Goal: Information Seeking & Learning: Learn about a topic

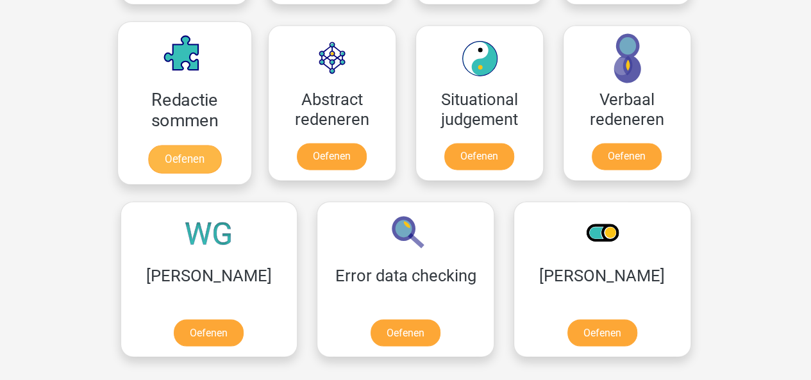
scroll to position [930, 0]
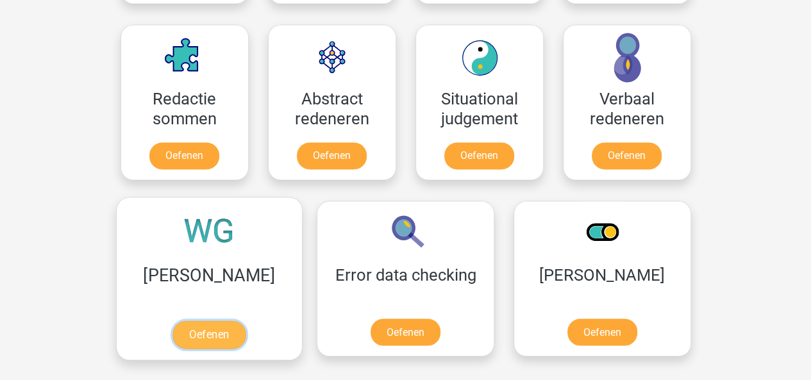
click at [173, 327] on link "Oefenen" at bounding box center [209, 335] width 73 height 28
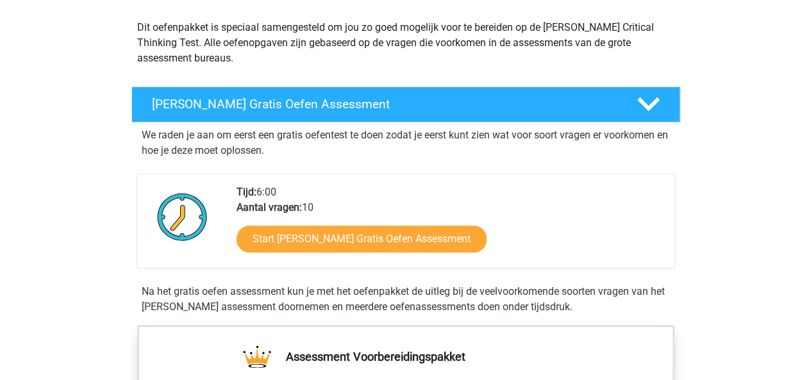
scroll to position [140, 0]
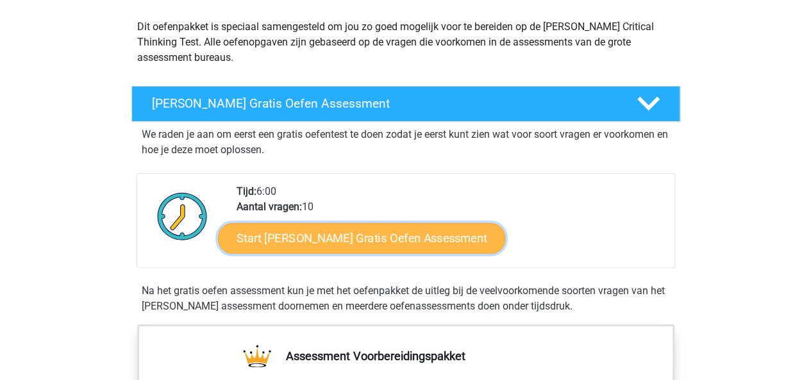
click at [307, 248] on link "Start Watson Glaser Gratis Oefen Assessment" at bounding box center [362, 238] width 288 height 31
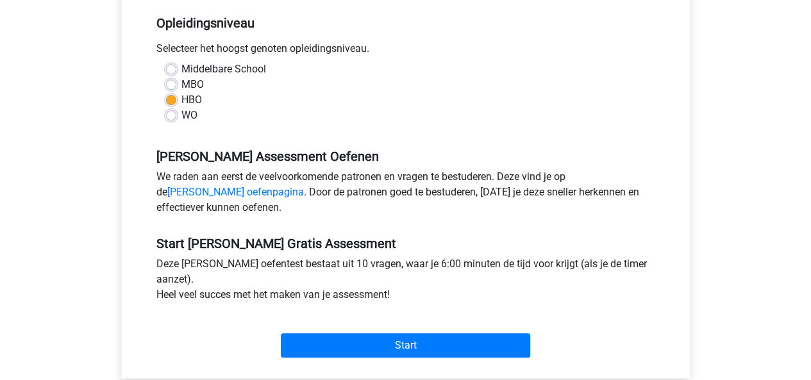
scroll to position [264, 0]
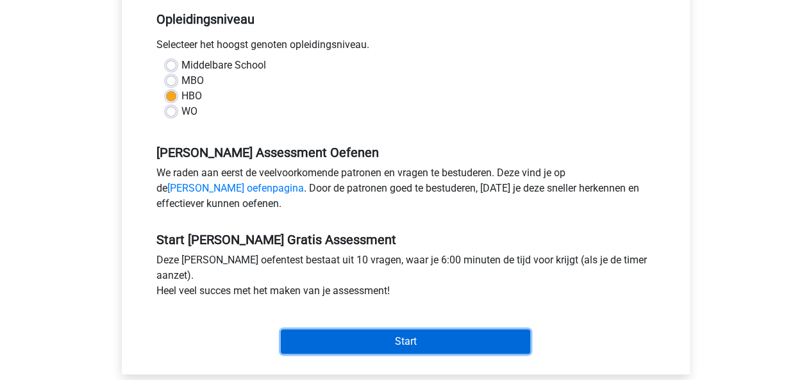
click at [346, 341] on input "Start" at bounding box center [405, 342] width 249 height 24
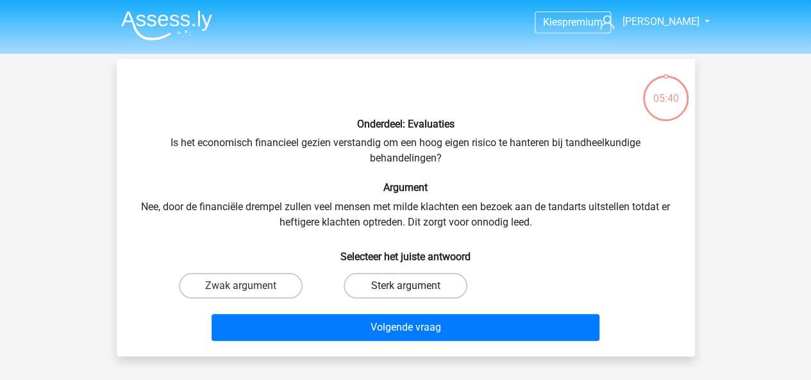
click at [368, 273] on label "Sterk argument" at bounding box center [406, 286] width 124 height 26
click at [405, 286] on input "Sterk argument" at bounding box center [409, 290] width 8 height 8
radio input "true"
click at [332, 342] on div "Volgende vraag" at bounding box center [405, 330] width 495 height 32
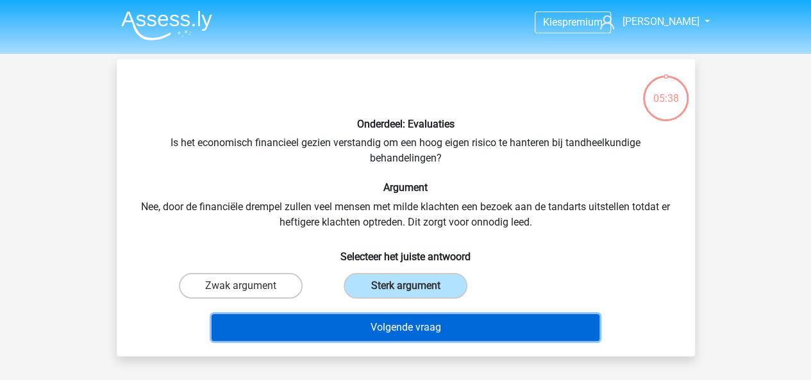
click at [326, 337] on button "Volgende vraag" at bounding box center [406, 327] width 388 height 27
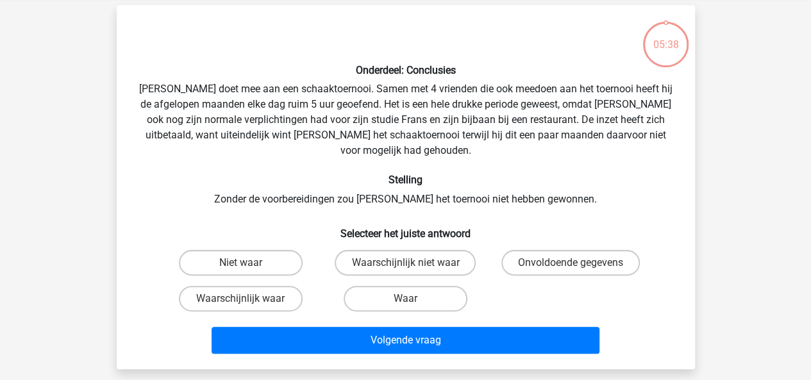
scroll to position [59, 0]
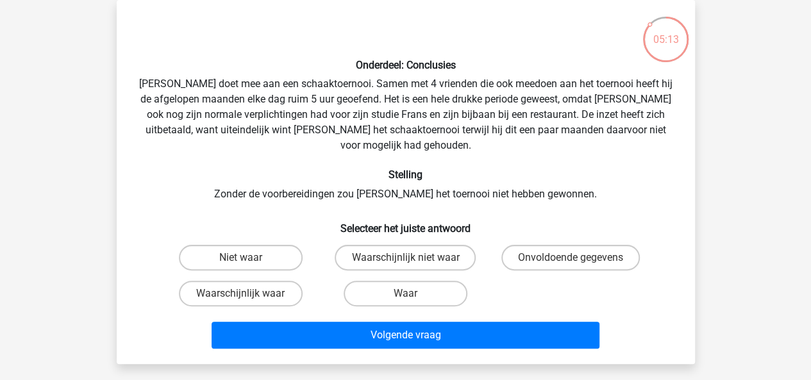
click at [246, 294] on input "Waarschijnlijk waar" at bounding box center [244, 298] width 8 height 8
radio input "true"
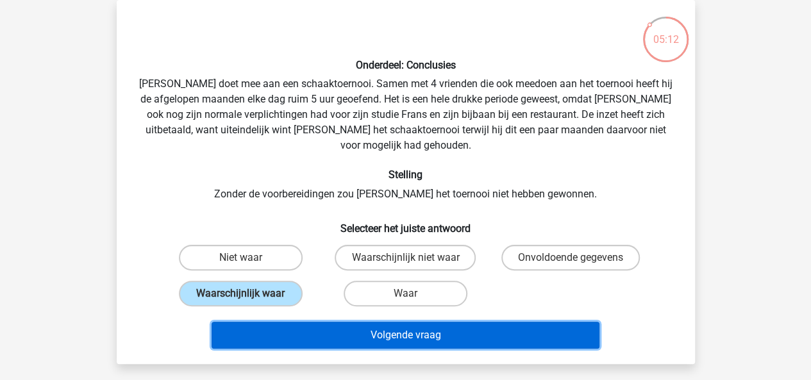
click at [299, 322] on button "Volgende vraag" at bounding box center [406, 335] width 388 height 27
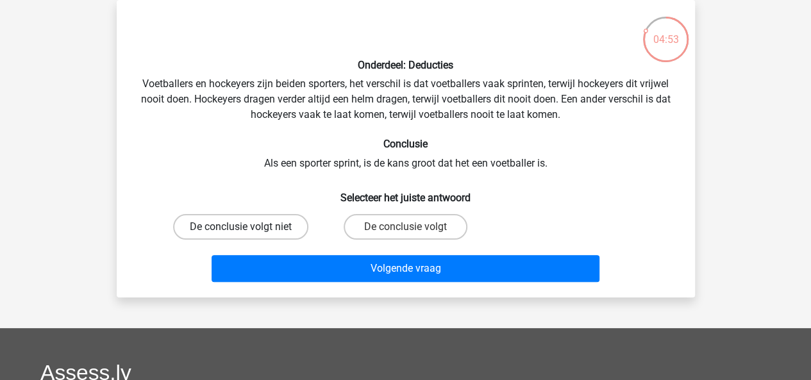
click at [221, 229] on label "De conclusie volgt niet" at bounding box center [240, 227] width 135 height 26
click at [240, 229] on input "De conclusie volgt niet" at bounding box center [244, 231] width 8 height 8
radio input "true"
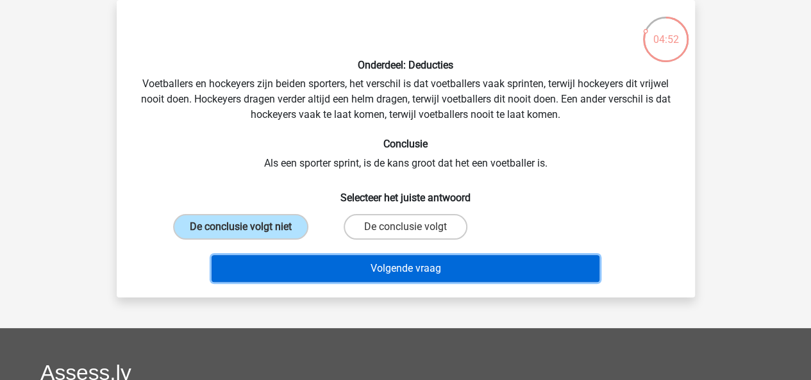
click at [262, 266] on button "Volgende vraag" at bounding box center [406, 268] width 388 height 27
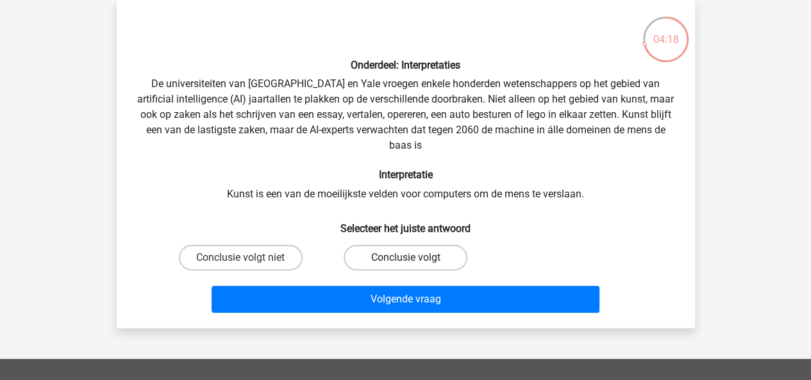
click at [381, 255] on label "Conclusie volgt" at bounding box center [406, 258] width 124 height 26
click at [405, 258] on input "Conclusie volgt" at bounding box center [409, 262] width 8 height 8
radio input "true"
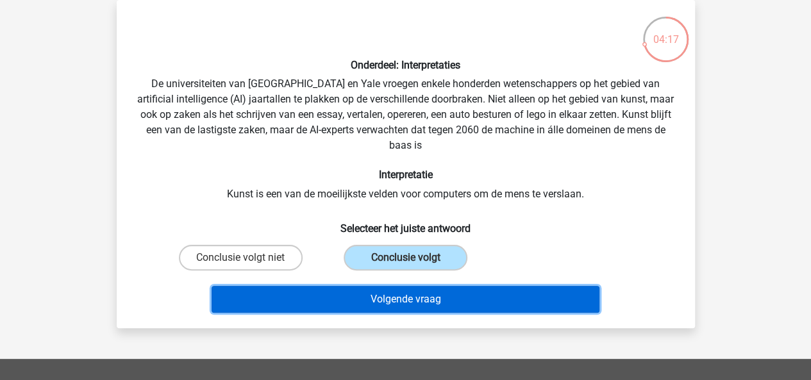
click at [364, 307] on button "Volgende vraag" at bounding box center [406, 299] width 388 height 27
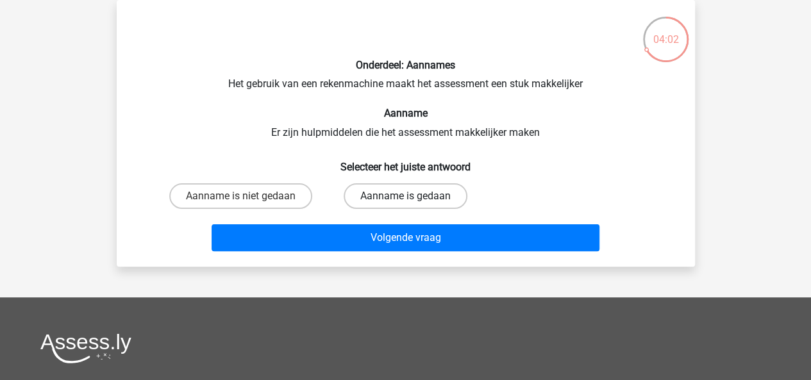
click at [393, 188] on label "Aanname is gedaan" at bounding box center [406, 196] width 124 height 26
click at [405, 196] on input "Aanname is gedaan" at bounding box center [409, 200] width 8 height 8
radio input "true"
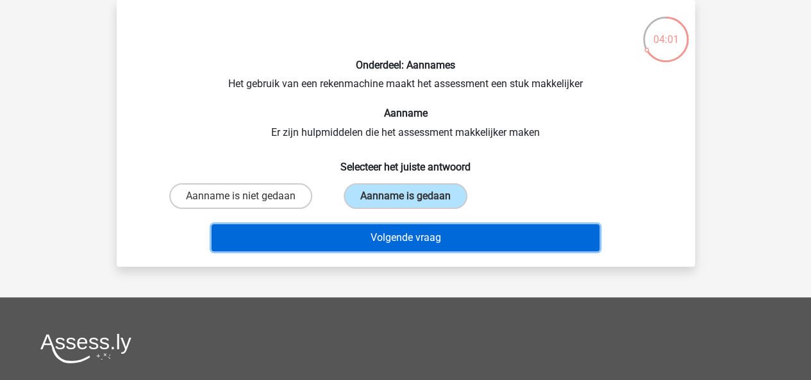
click at [367, 230] on button "Volgende vraag" at bounding box center [406, 237] width 388 height 27
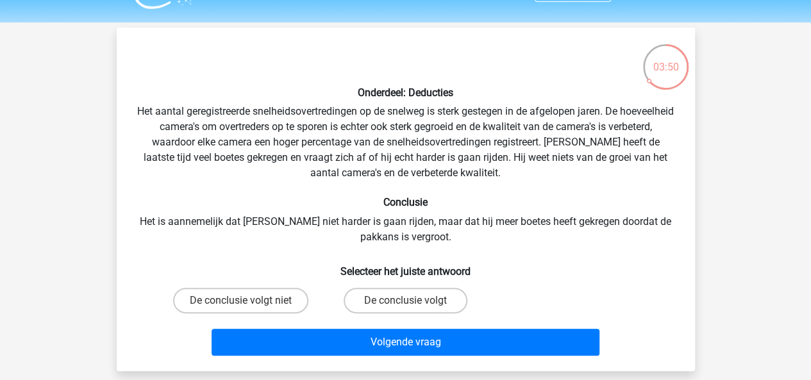
scroll to position [36, 0]
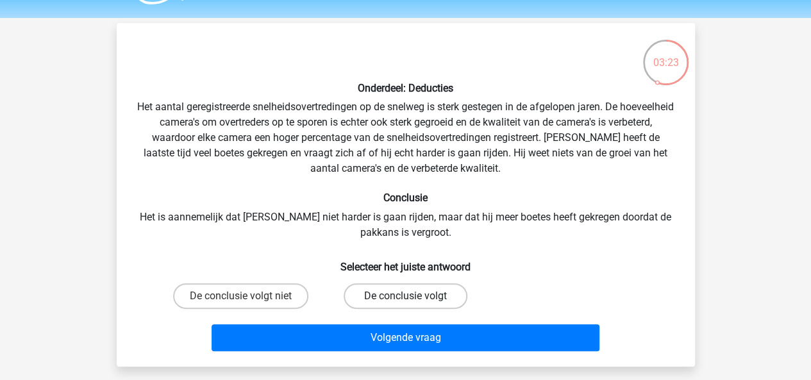
click at [391, 296] on label "De conclusie volgt" at bounding box center [406, 296] width 124 height 26
click at [405, 296] on input "De conclusie volgt" at bounding box center [409, 300] width 8 height 8
radio input "true"
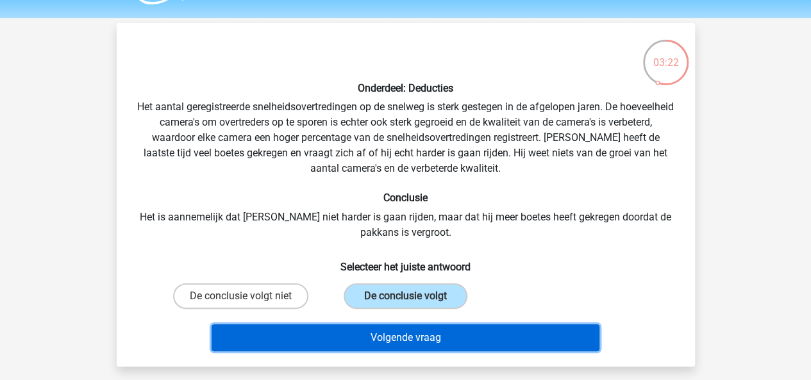
click at [405, 332] on button "Volgende vraag" at bounding box center [406, 338] width 388 height 27
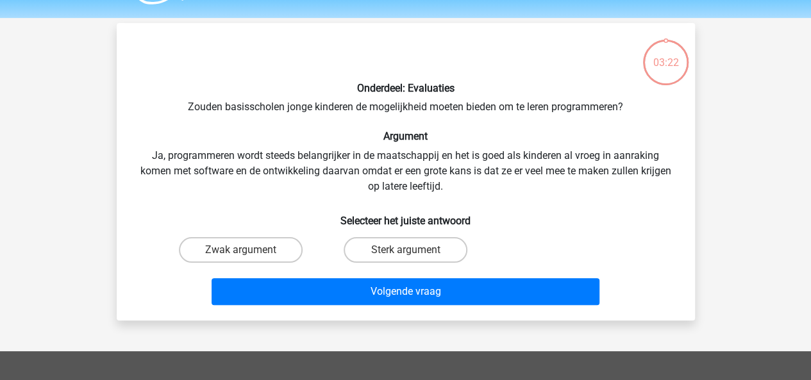
scroll to position [59, 0]
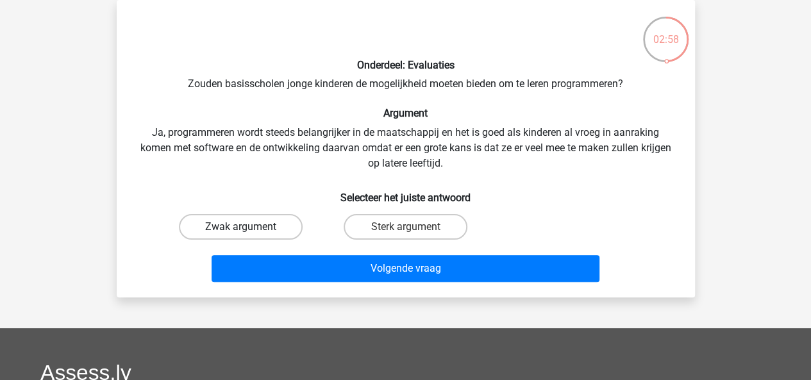
click at [235, 227] on label "Zwak argument" at bounding box center [241, 227] width 124 height 26
click at [240, 227] on input "Zwak argument" at bounding box center [244, 231] width 8 height 8
radio input "true"
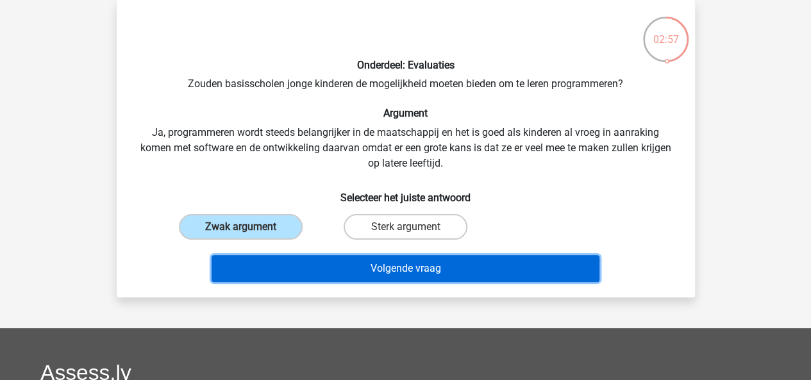
click at [273, 260] on button "Volgende vraag" at bounding box center [406, 268] width 388 height 27
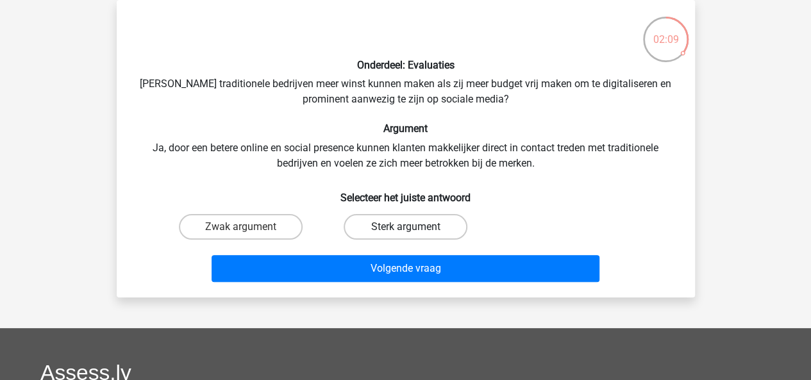
click at [399, 224] on label "Sterk argument" at bounding box center [406, 227] width 124 height 26
click at [405, 227] on input "Sterk argument" at bounding box center [409, 231] width 8 height 8
radio input "true"
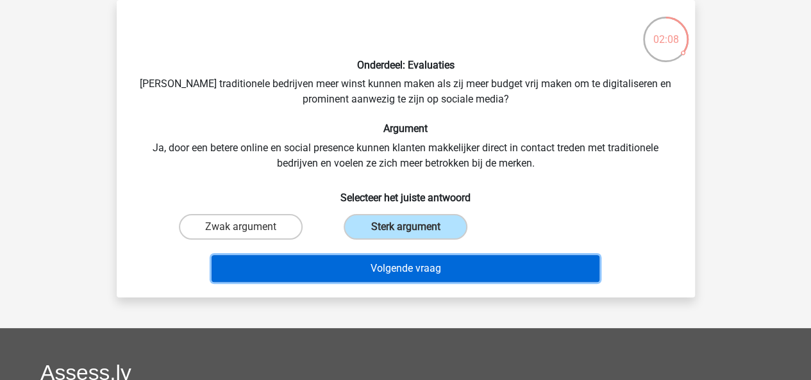
click at [377, 265] on button "Volgende vraag" at bounding box center [406, 268] width 388 height 27
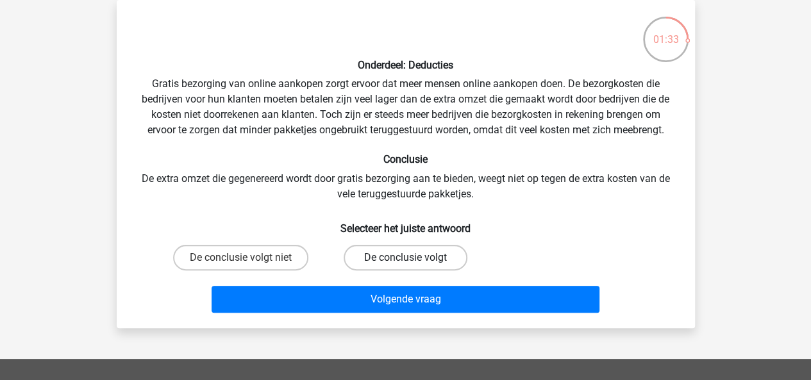
click at [360, 253] on label "De conclusie volgt" at bounding box center [406, 258] width 124 height 26
click at [405, 258] on input "De conclusie volgt" at bounding box center [409, 262] width 8 height 8
radio input "true"
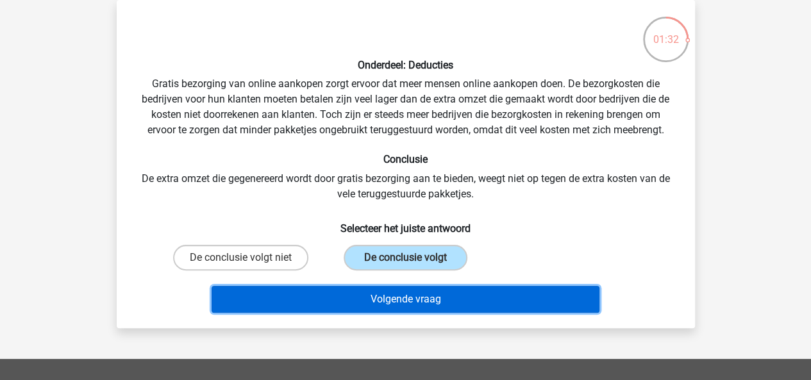
click at [321, 298] on button "Volgende vraag" at bounding box center [406, 299] width 388 height 27
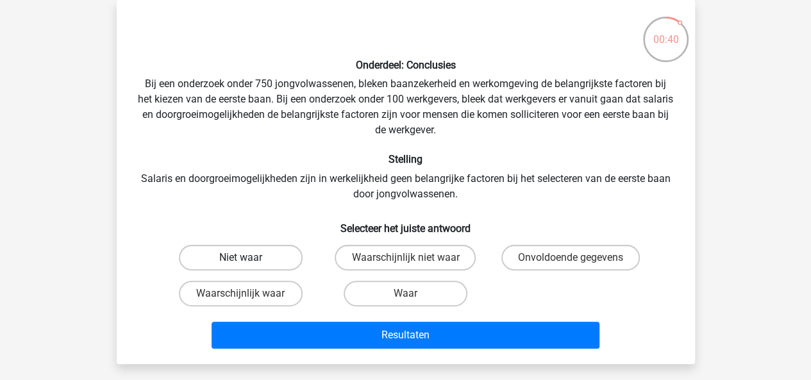
click at [230, 260] on label "Niet waar" at bounding box center [241, 258] width 124 height 26
click at [240, 260] on input "Niet waar" at bounding box center [244, 262] width 8 height 8
radio input "true"
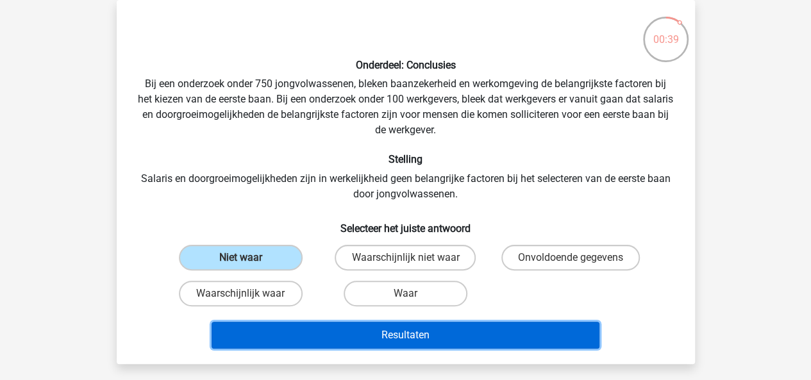
click at [289, 328] on button "Resultaten" at bounding box center [406, 335] width 388 height 27
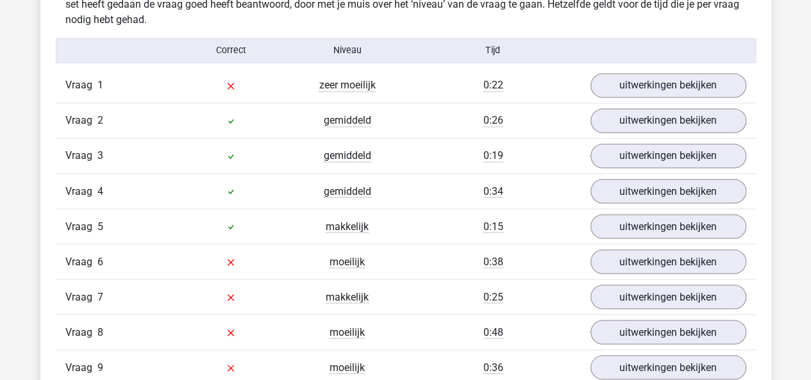
scroll to position [1025, 0]
